Goal: Find specific page/section: Find specific page/section

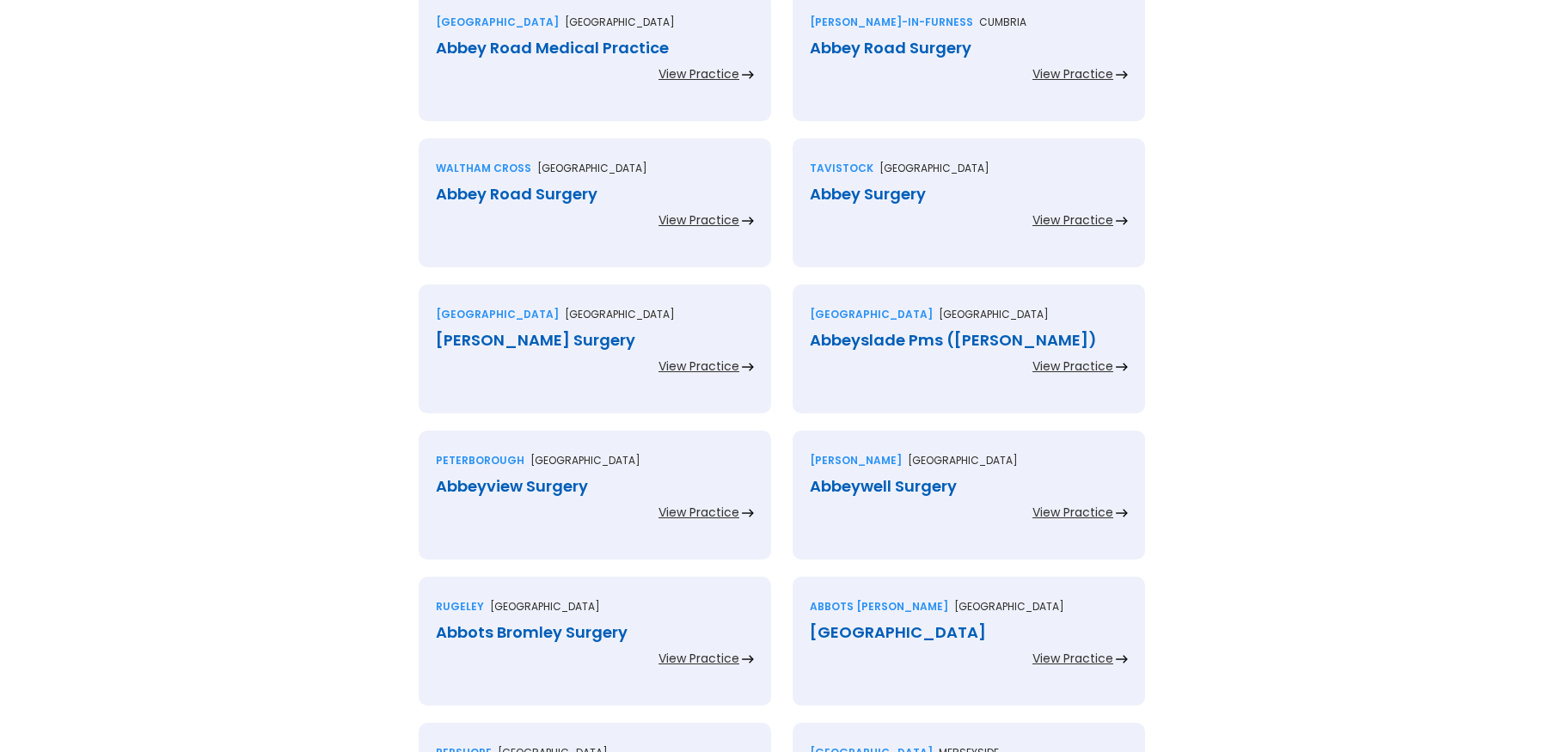
scroll to position [825, 0]
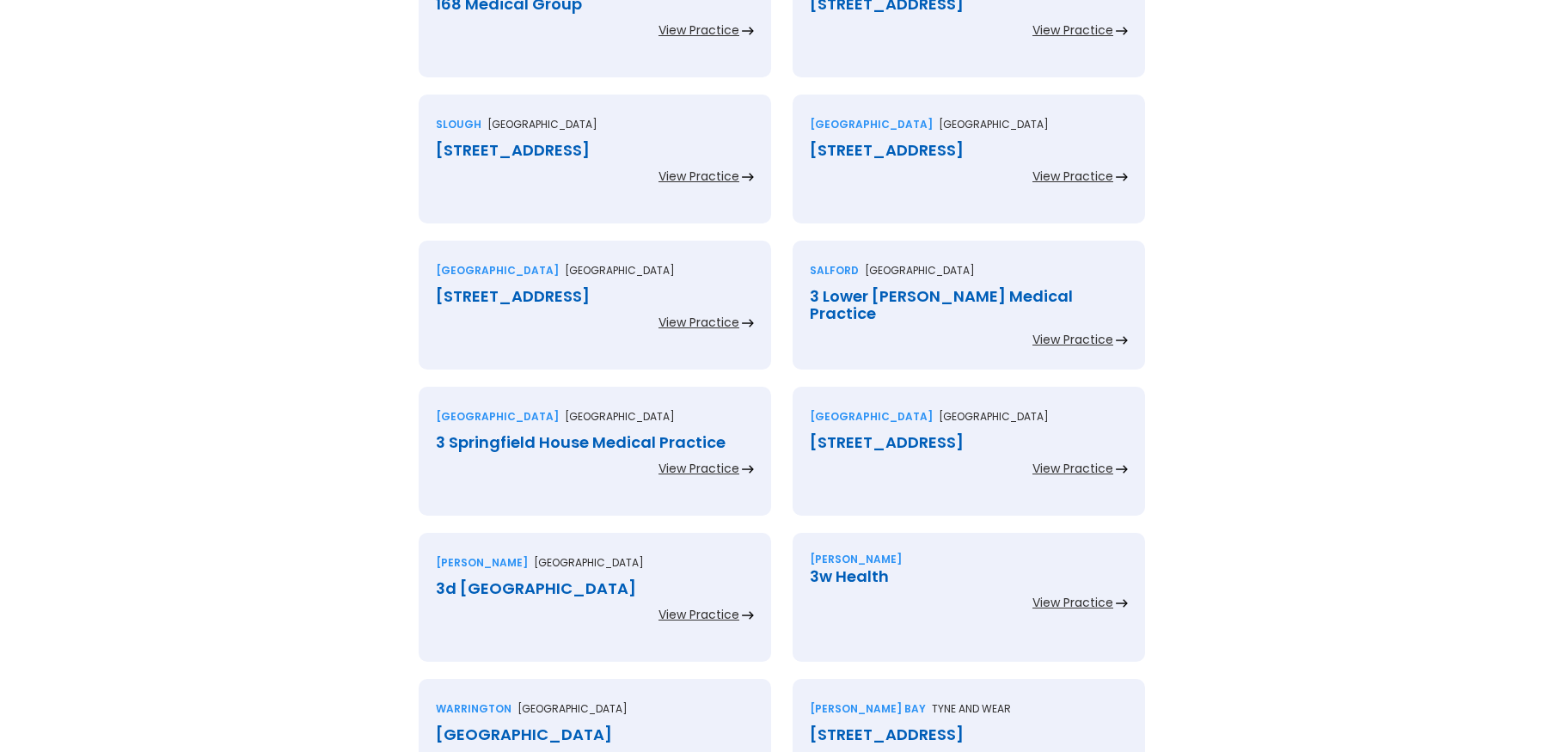
click at [530, 154] on div "[STREET_ADDRESS]" at bounding box center [594, 150] width 318 height 17
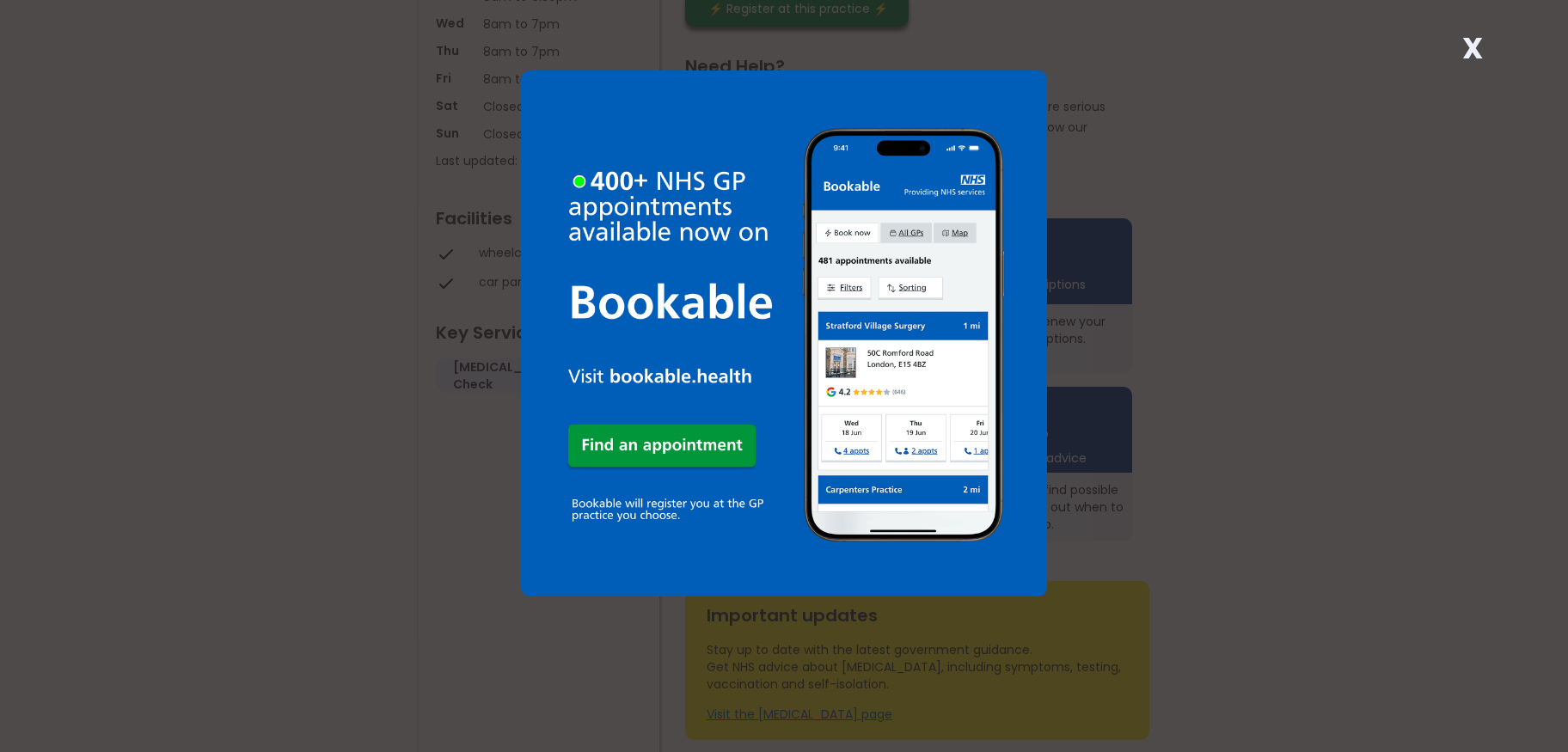
scroll to position [596, 0]
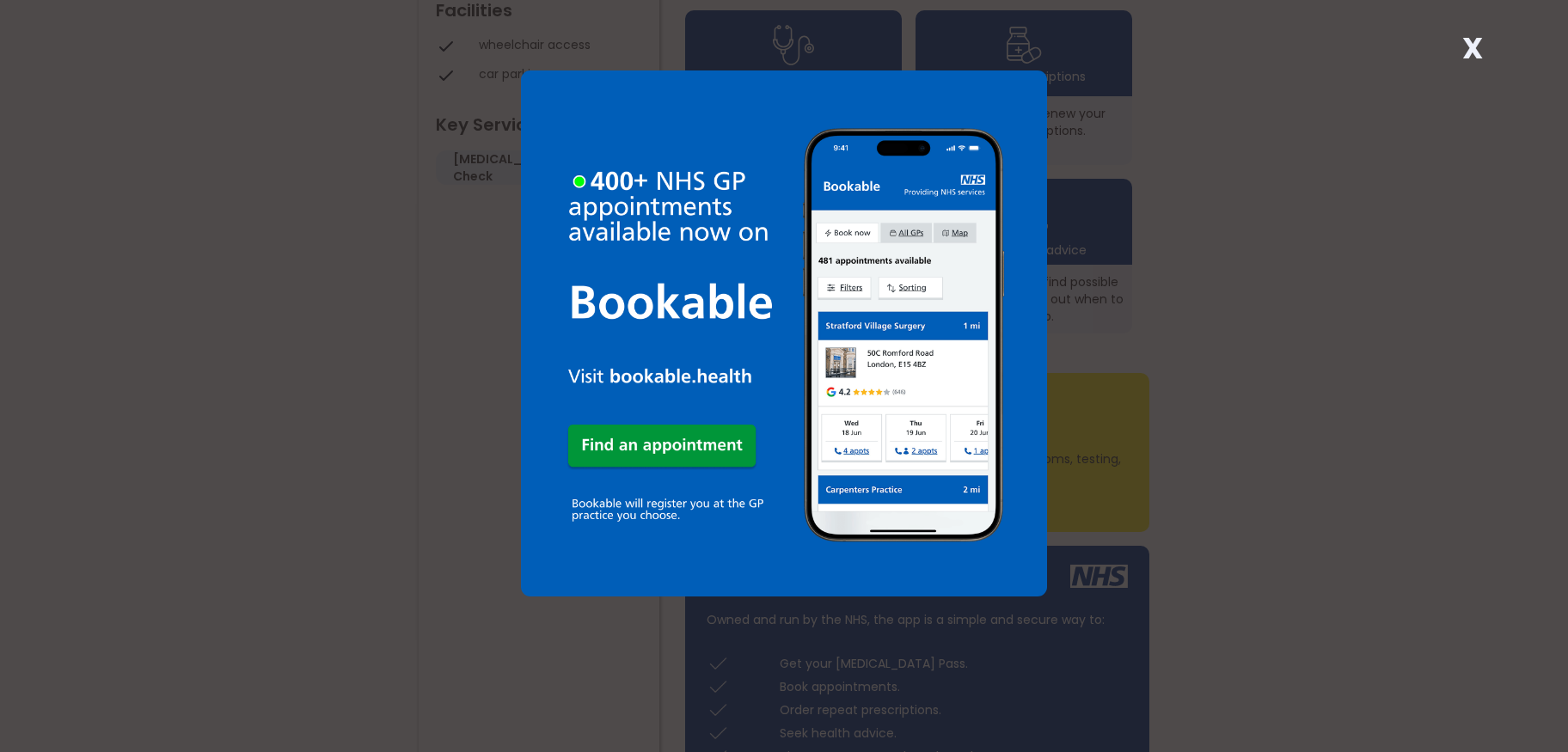
click at [1469, 53] on strong "X" at bounding box center [1472, 48] width 21 height 41
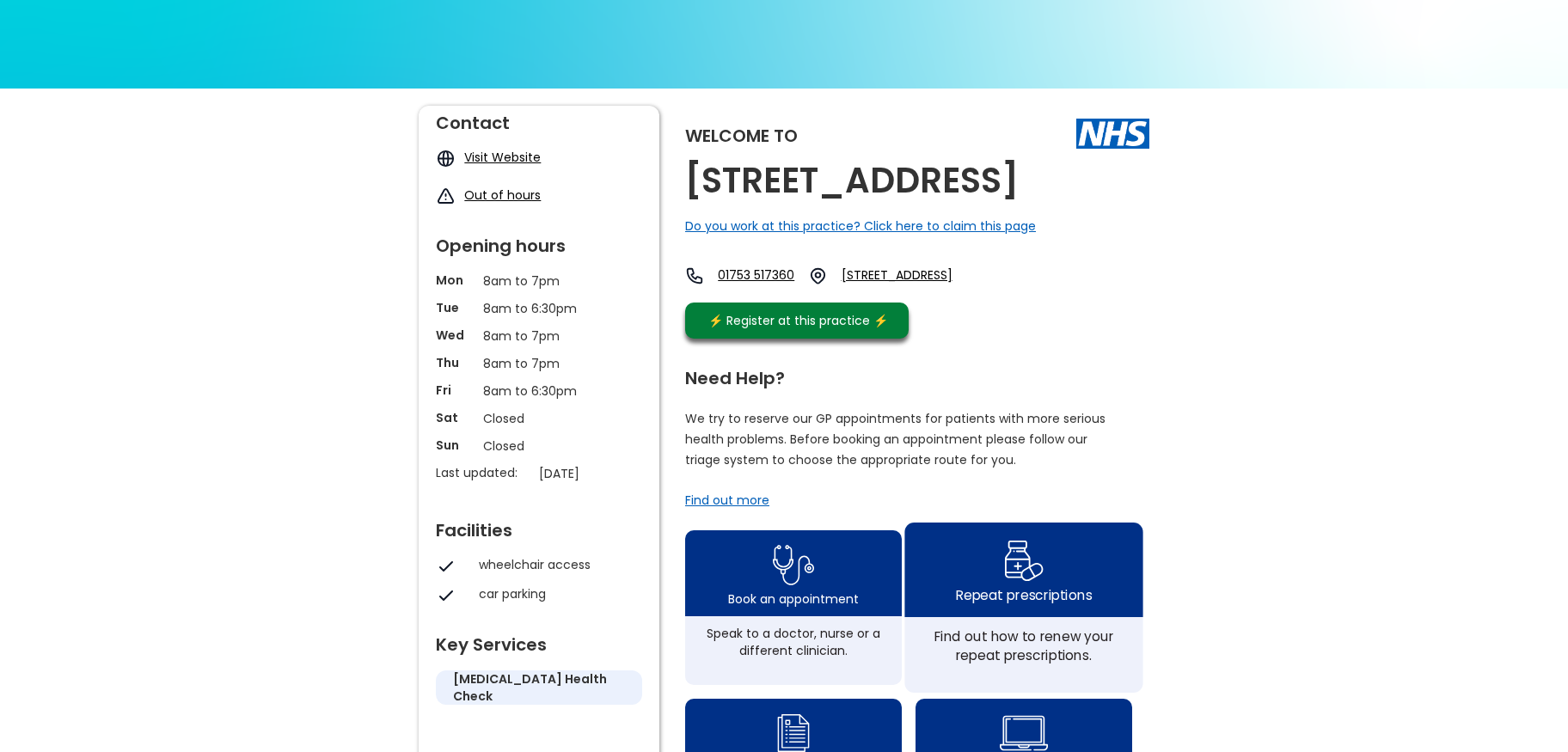
scroll to position [159, 0]
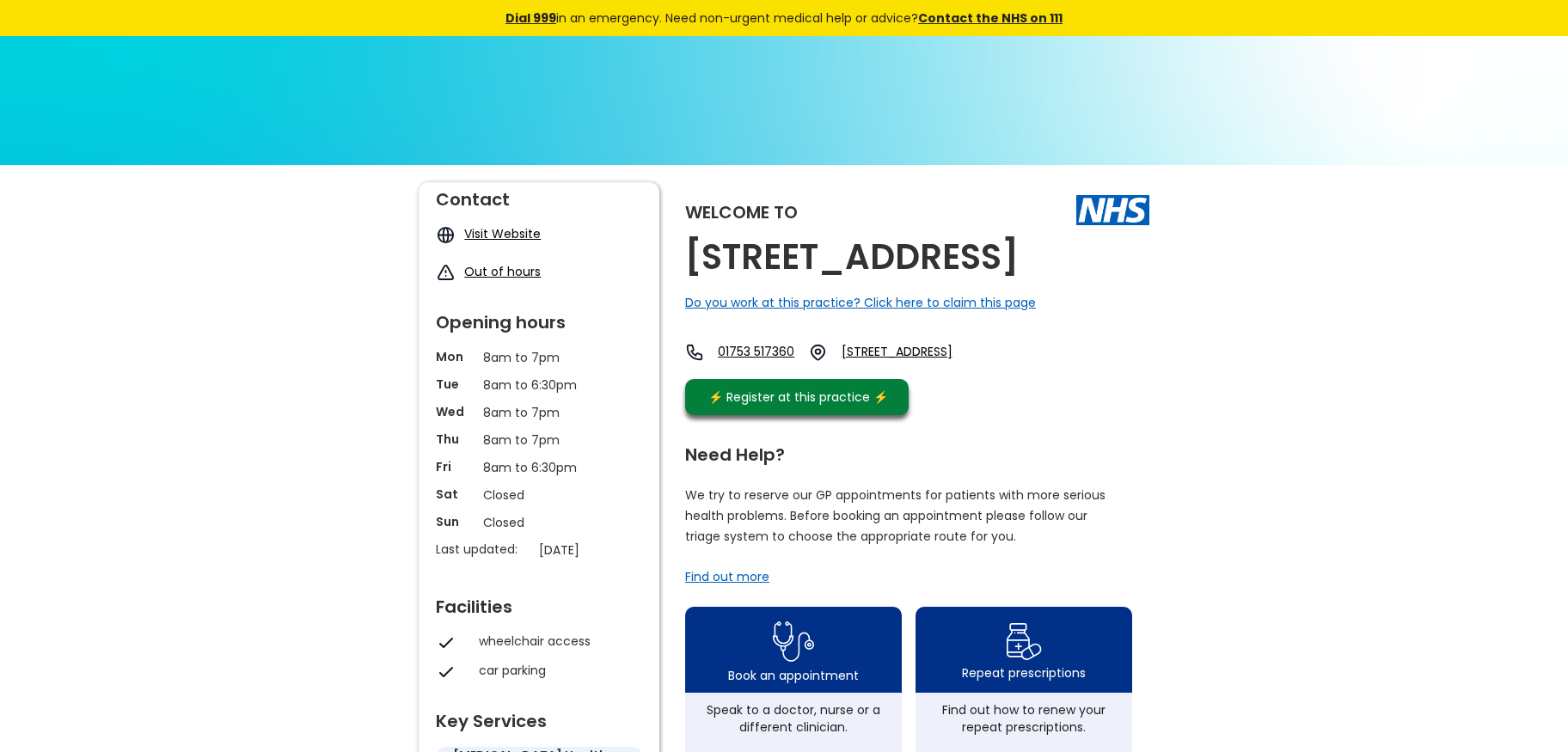
scroll to position [159, 0]
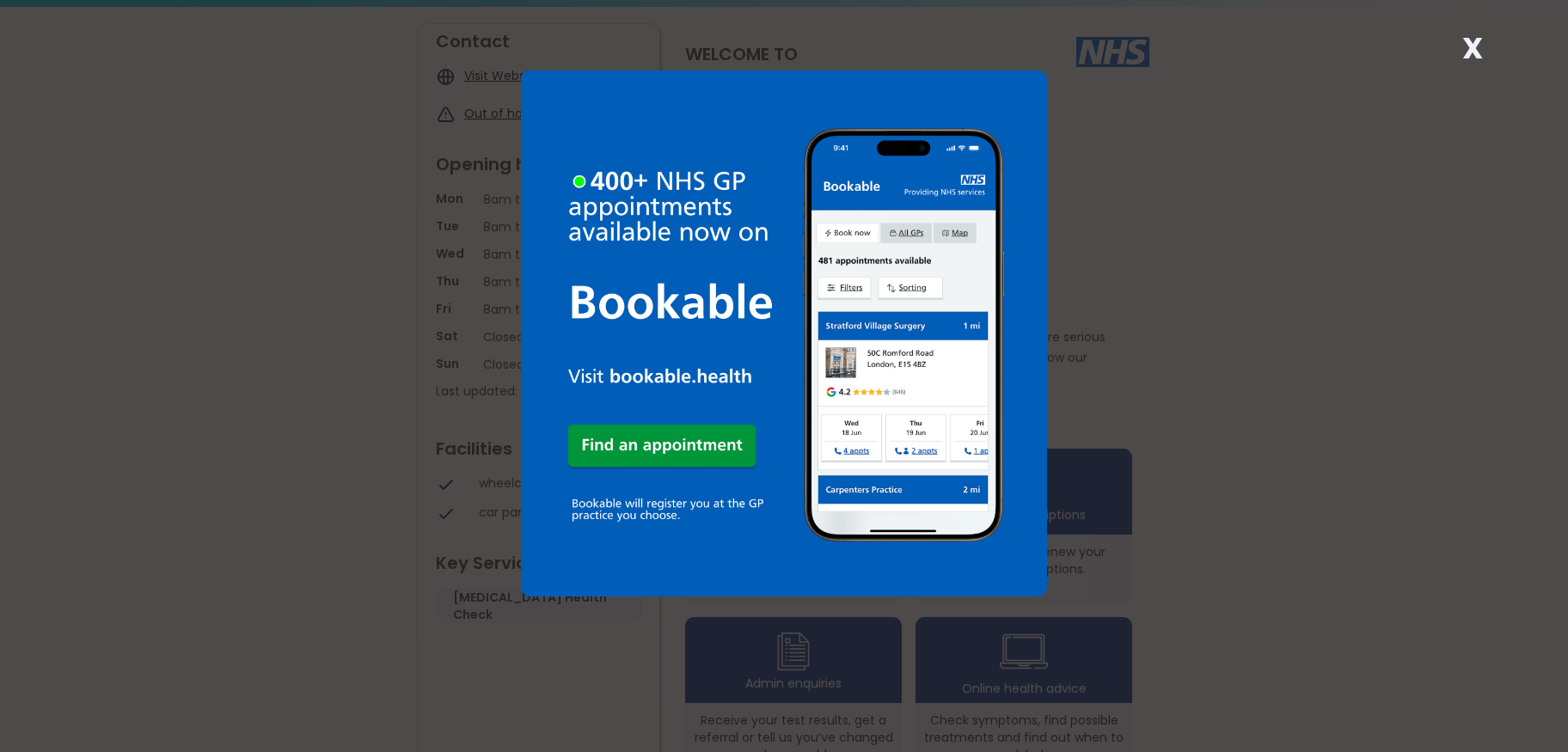
click at [1243, 424] on div "X" at bounding box center [784, 376] width 1568 height 752
